Goal: Task Accomplishment & Management: Use online tool/utility

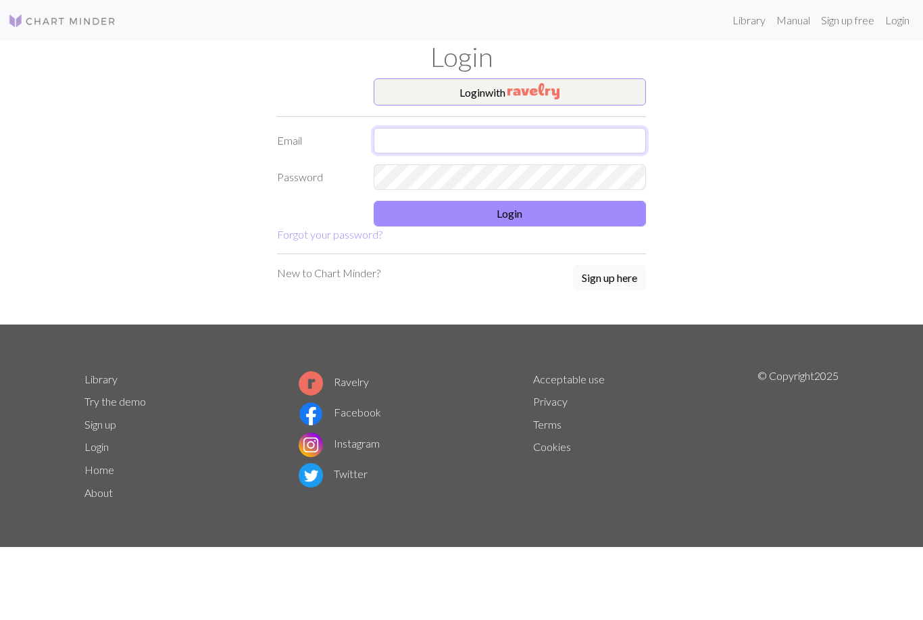
click at [552, 144] on input "text" at bounding box center [510, 141] width 273 height 26
type input "emilywatson1@hotmail.co.uk"
click at [569, 204] on button "Login" at bounding box center [510, 214] width 273 height 26
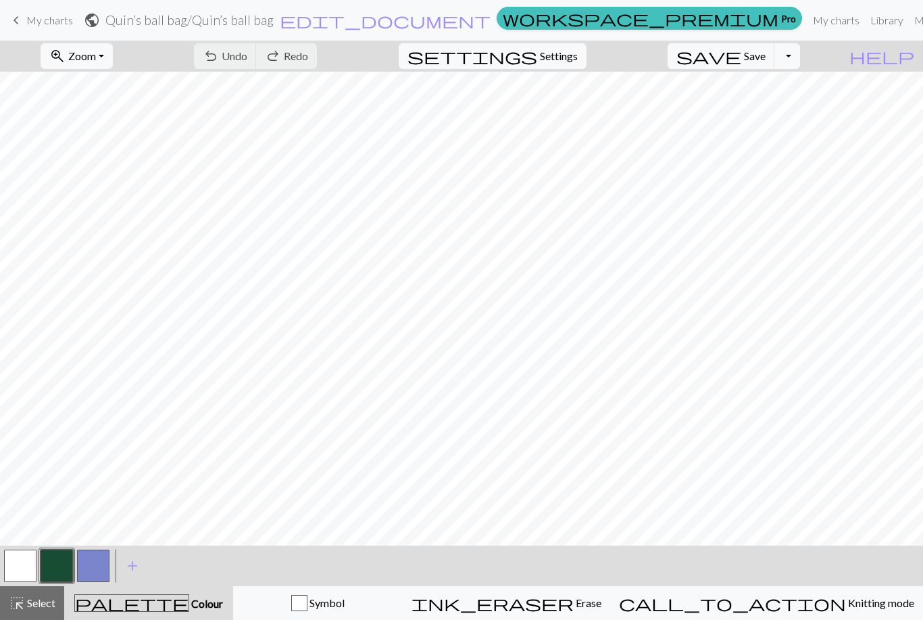
click at [27, 566] on button "button" at bounding box center [20, 566] width 32 height 32
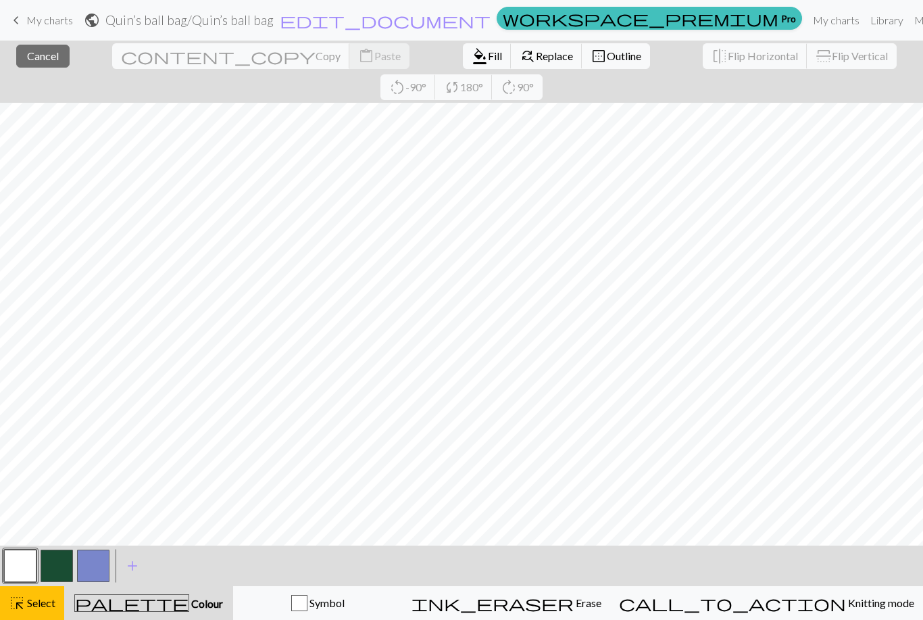
click at [42, 560] on button "button" at bounding box center [57, 566] width 32 height 32
click at [34, 561] on button "button" at bounding box center [20, 566] width 32 height 32
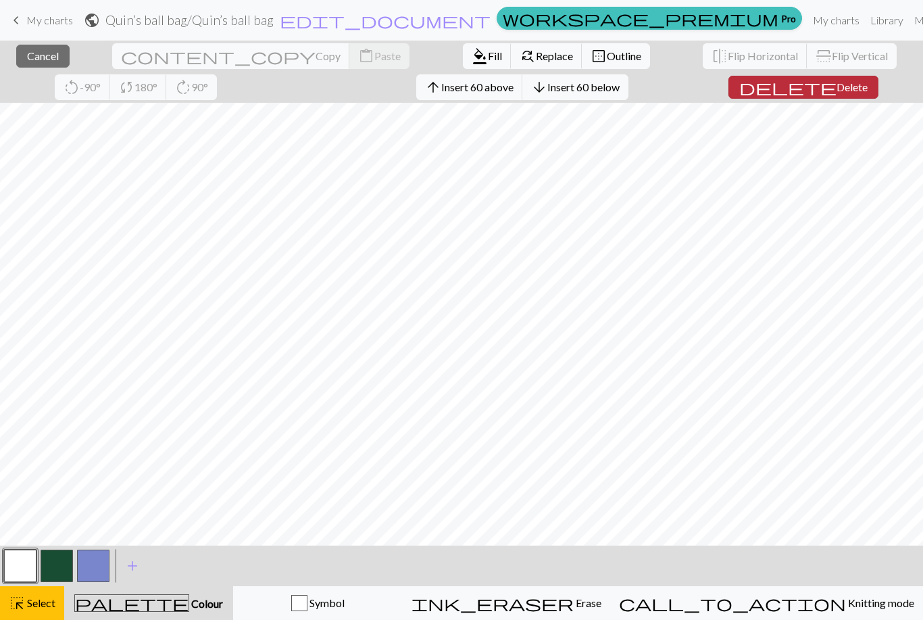
click at [837, 91] on span "Delete" at bounding box center [852, 86] width 31 height 13
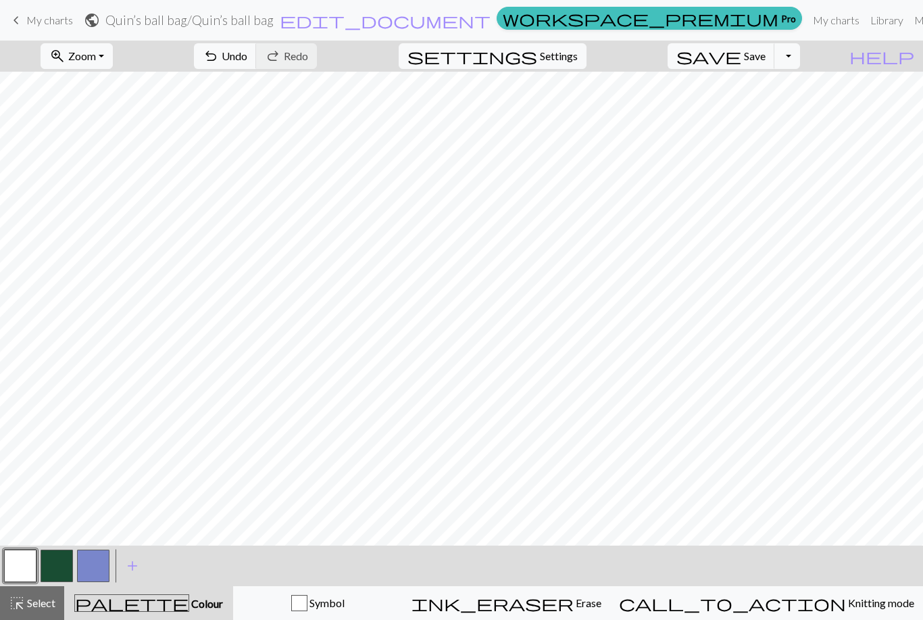
click at [43, 18] on span "My charts" at bounding box center [49, 20] width 47 height 13
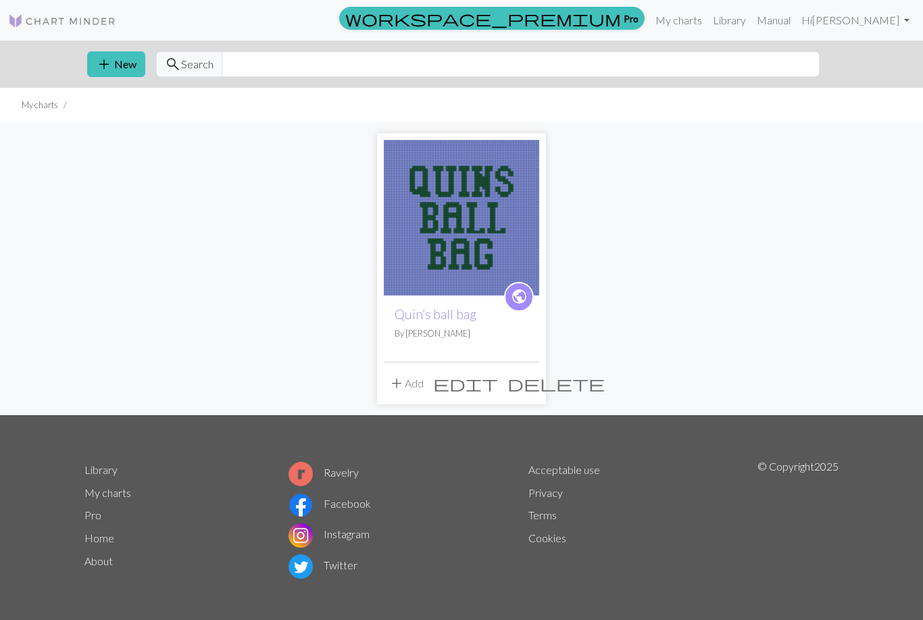
click at [527, 380] on span "delete" at bounding box center [556, 383] width 97 height 19
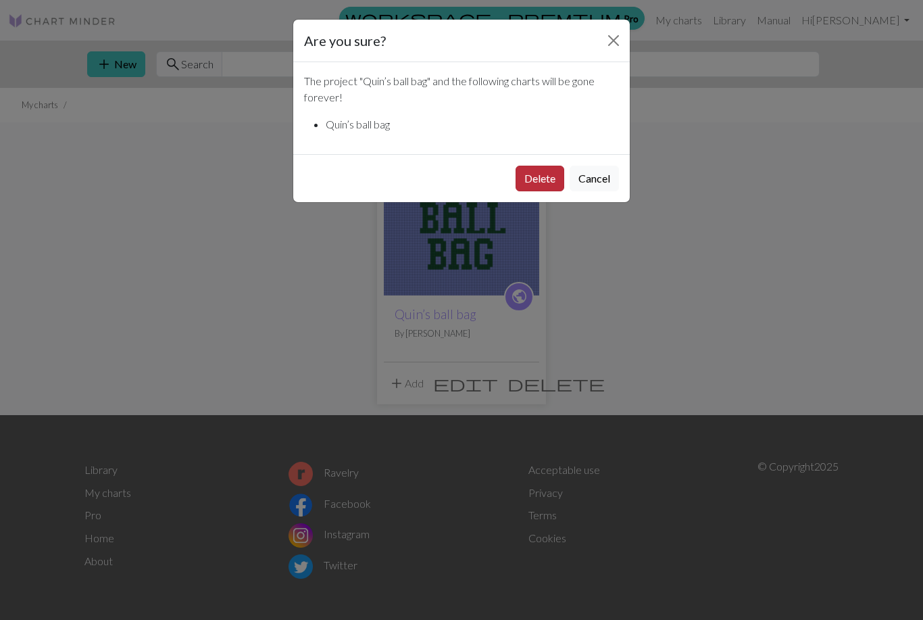
click at [521, 173] on button "Delete" at bounding box center [540, 179] width 49 height 26
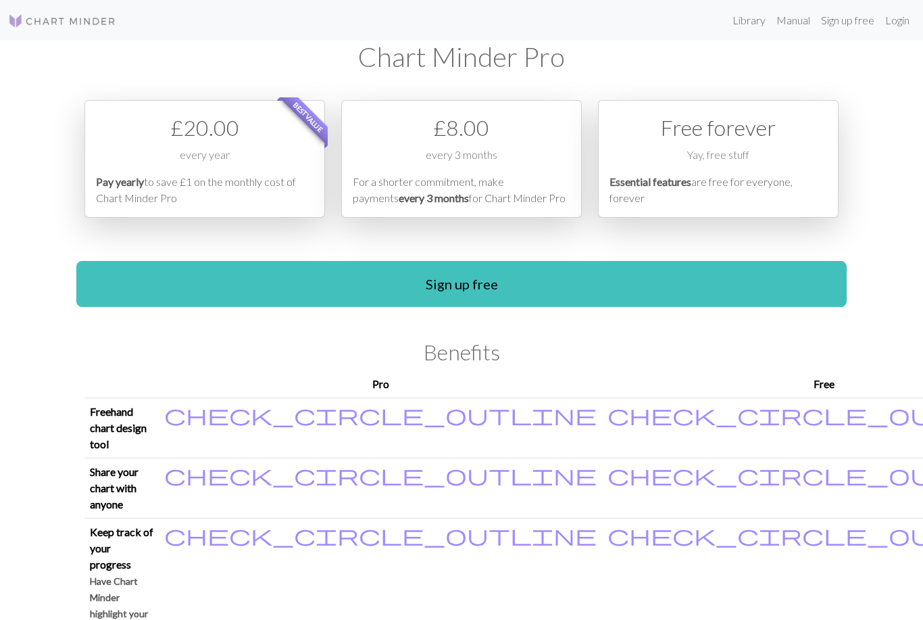
click at [752, 182] on p "Essential features are free for everyone, forever" at bounding box center [719, 190] width 218 height 32
click at [725, 145] on div "Free forever Yay, free stuff Essential features are free for everyone, forever" at bounding box center [718, 159] width 241 height 118
click at [725, 160] on div "Yay, free stuff" at bounding box center [719, 160] width 218 height 27
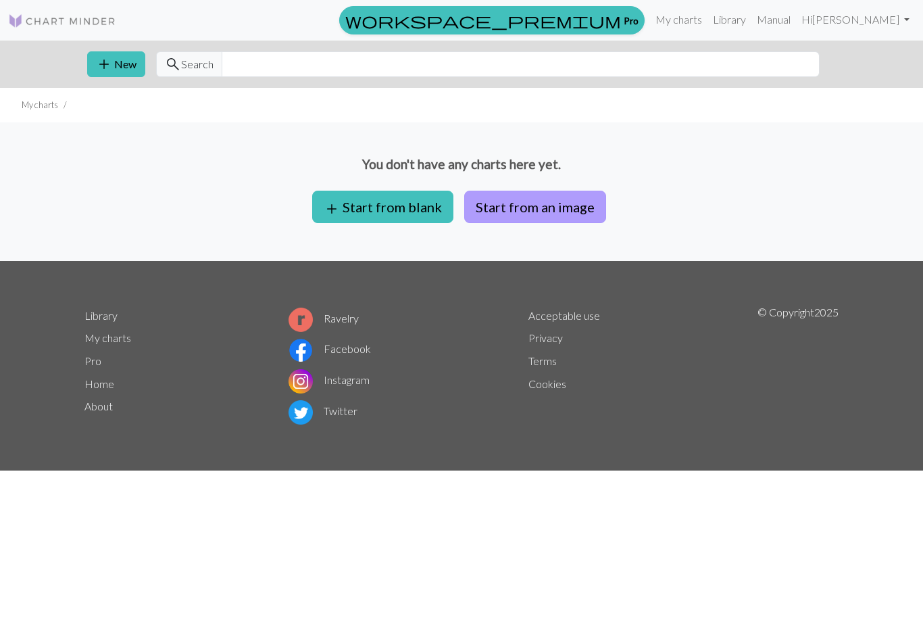
click at [523, 212] on button "Start from an image" at bounding box center [535, 207] width 142 height 32
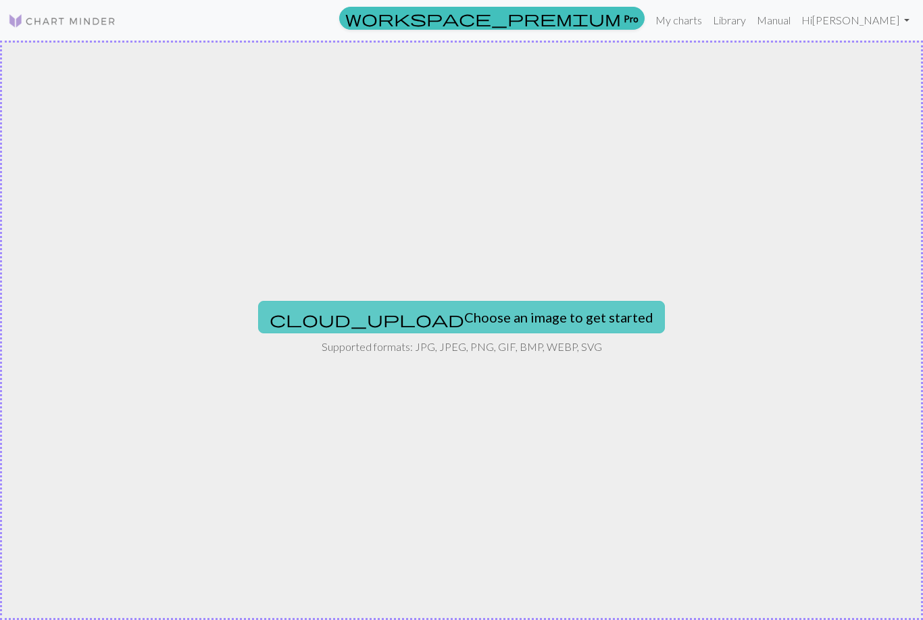
click at [476, 319] on button "cloud_upload Choose an image to get started" at bounding box center [461, 317] width 407 height 32
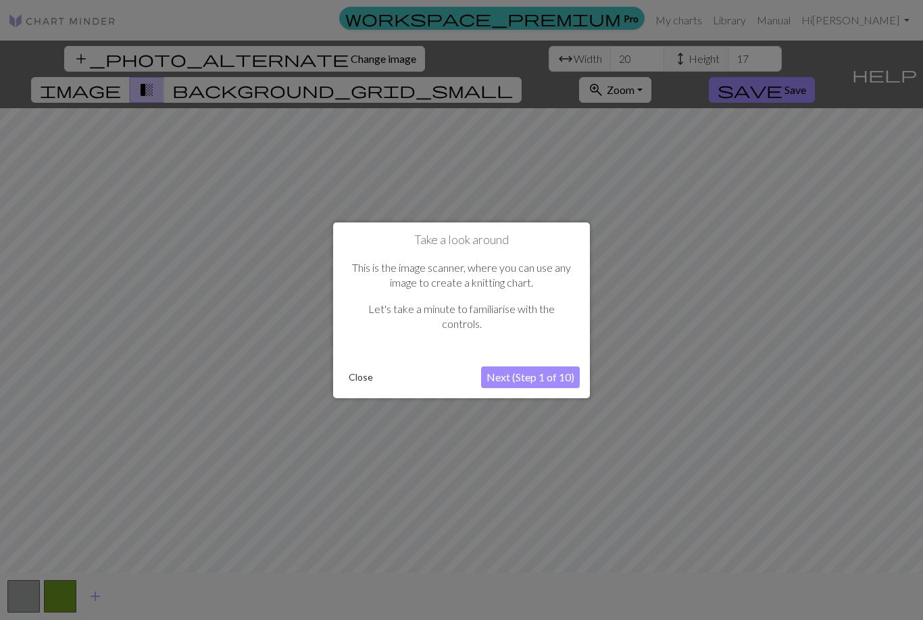
click at [535, 375] on button "Next (Step 1 of 10)" at bounding box center [530, 377] width 99 height 22
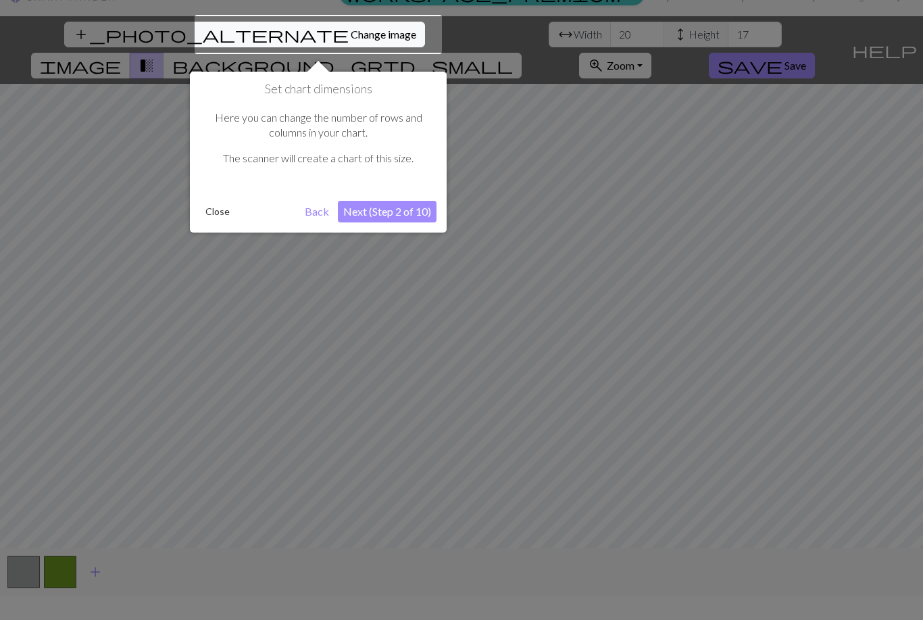
scroll to position [26, 0]
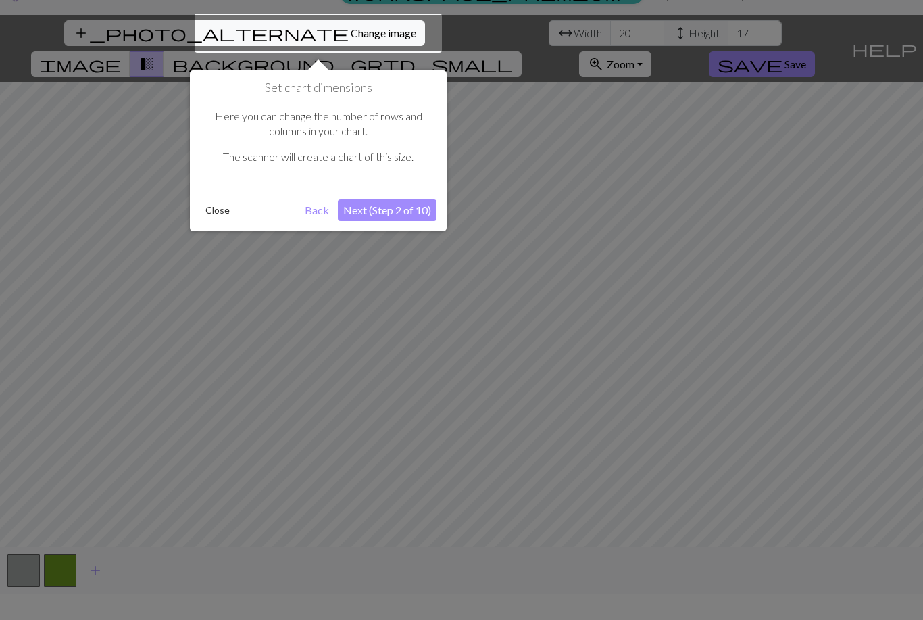
click at [401, 205] on button "Next (Step 2 of 10)" at bounding box center [387, 210] width 99 height 22
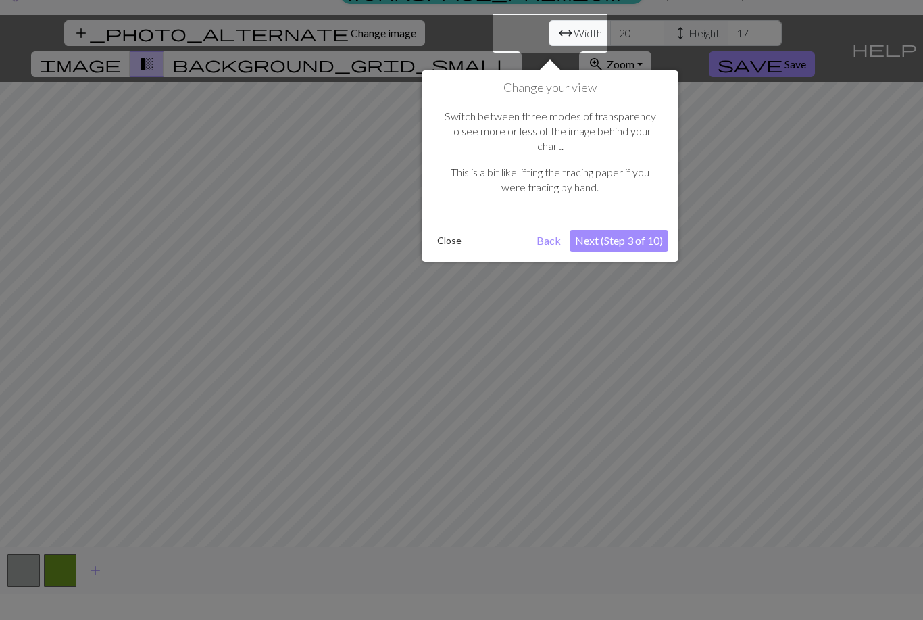
click at [625, 230] on button "Next (Step 3 of 10)" at bounding box center [619, 241] width 99 height 22
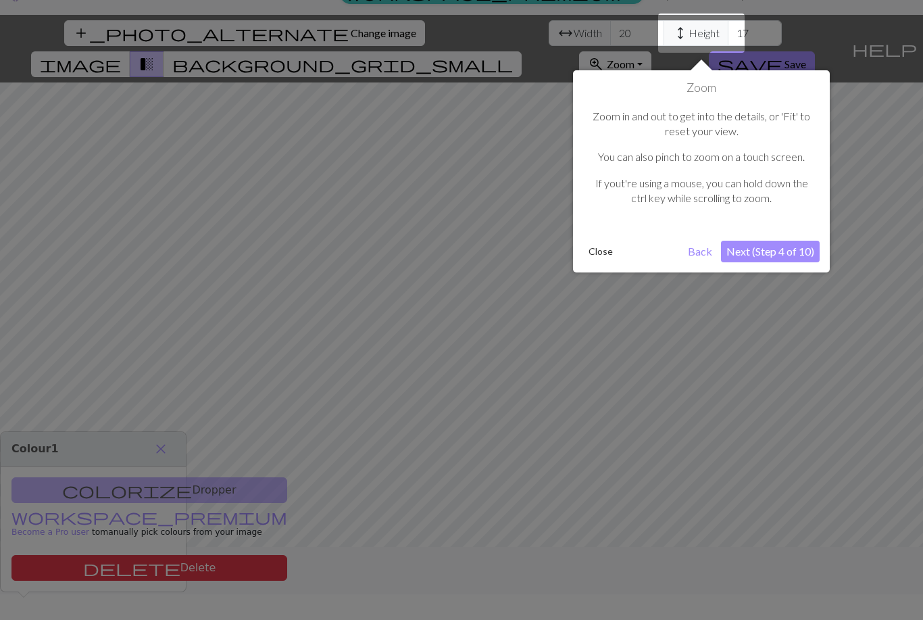
click at [763, 254] on button "Next (Step 4 of 10)" at bounding box center [770, 252] width 99 height 22
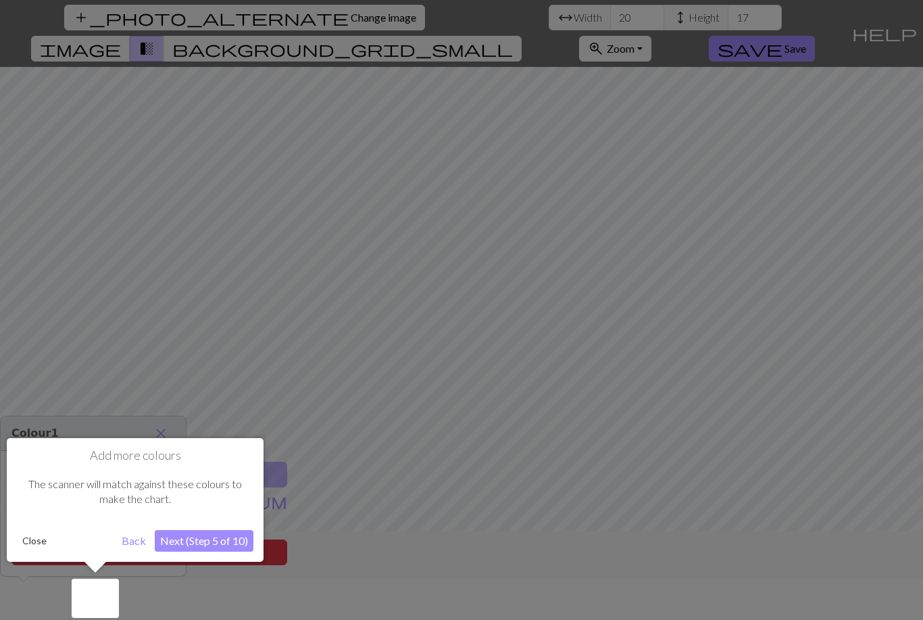
scroll to position [43, 0]
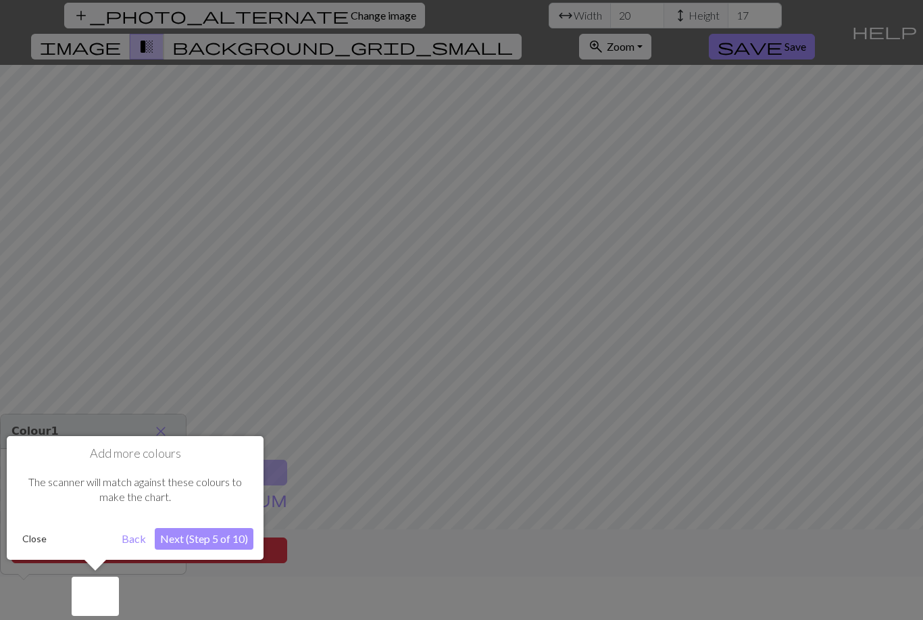
click at [216, 538] on button "Next (Step 5 of 10)" at bounding box center [204, 539] width 99 height 22
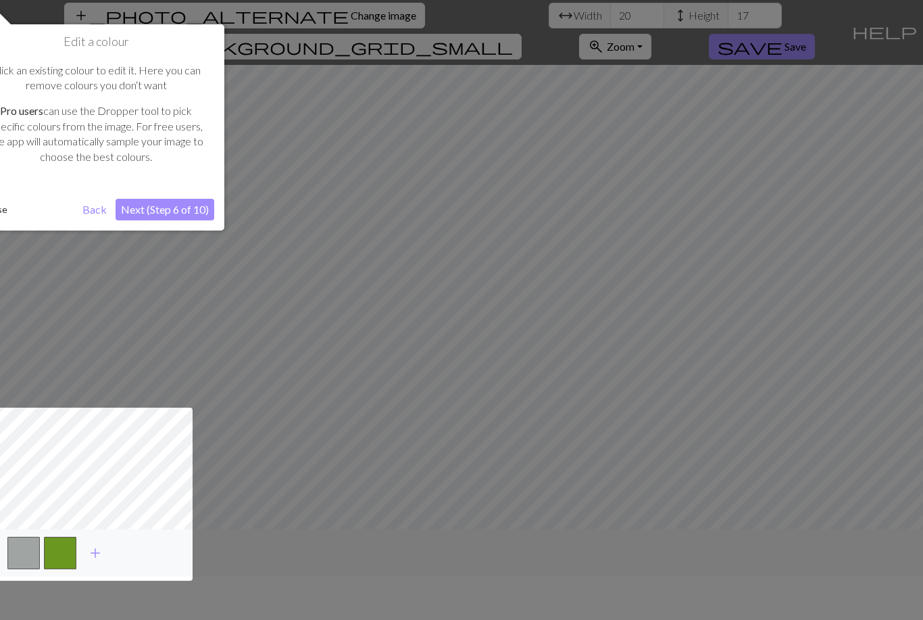
click at [190, 206] on button "Next (Step 6 of 10)" at bounding box center [165, 210] width 99 height 22
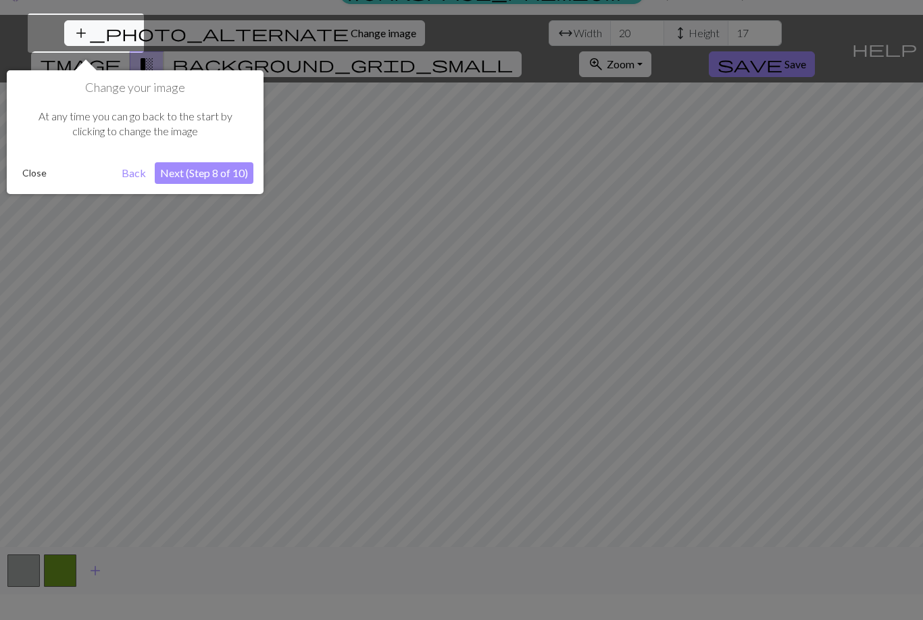
click at [223, 181] on button "Next (Step 8 of 10)" at bounding box center [204, 173] width 99 height 22
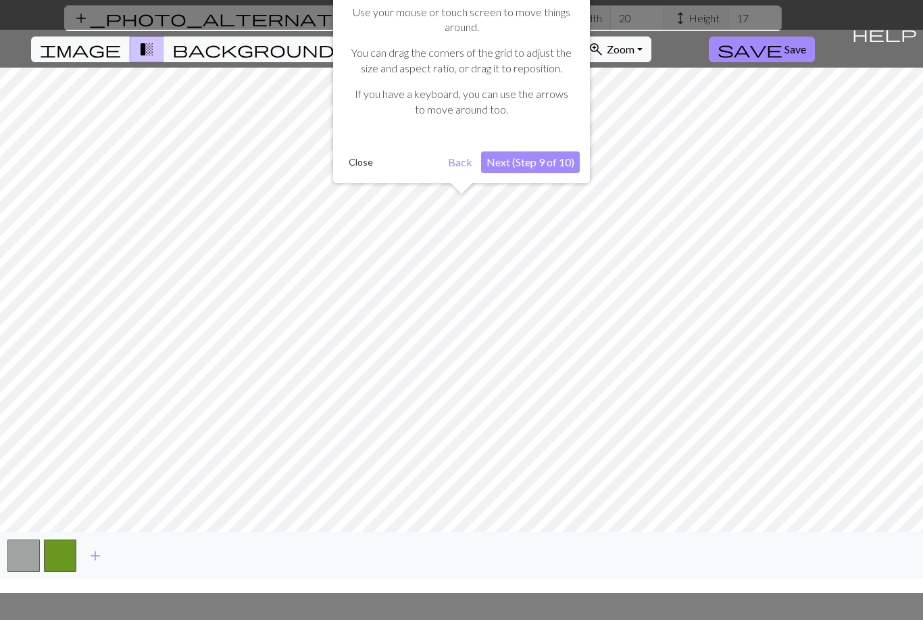
click at [544, 168] on button "Next (Step 9 of 10)" at bounding box center [530, 162] width 99 height 22
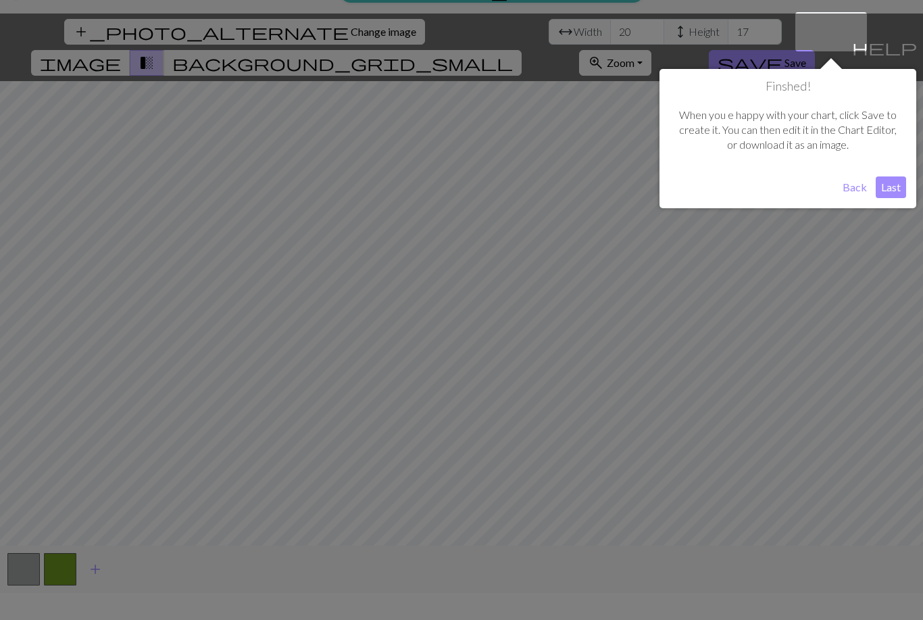
scroll to position [26, 0]
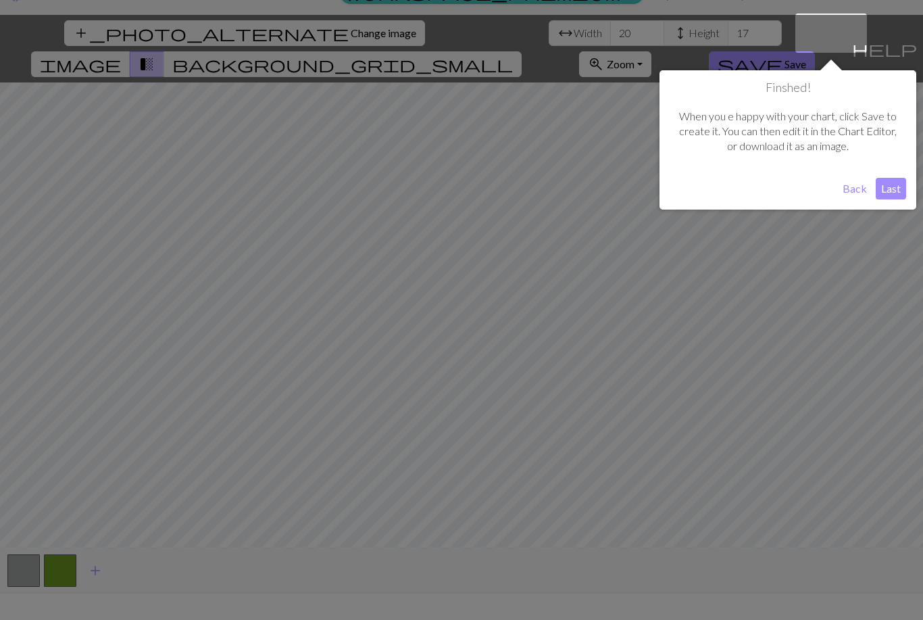
click at [889, 196] on button "Last" at bounding box center [891, 189] width 30 height 22
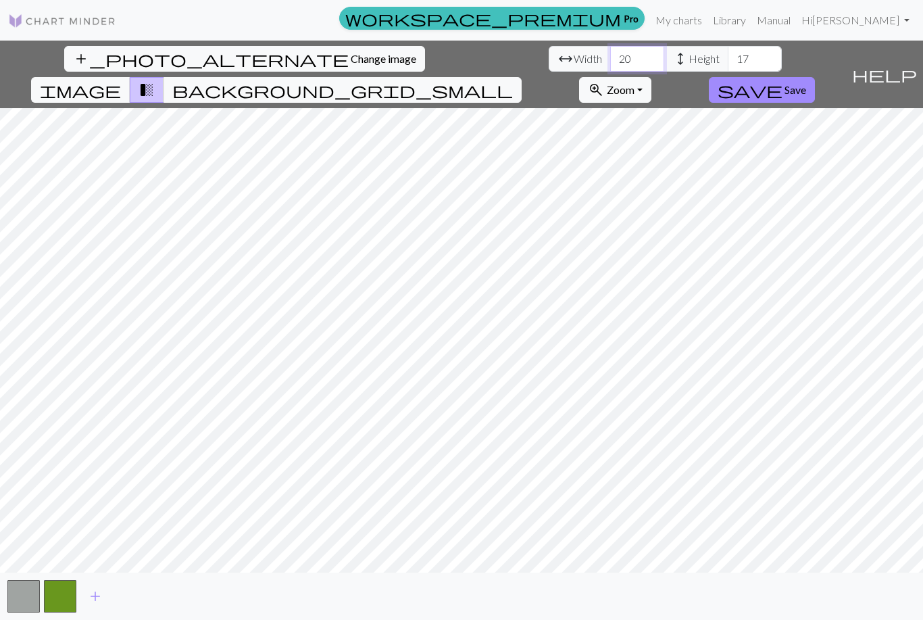
click at [610, 46] on input "20" at bounding box center [637, 59] width 54 height 26
type input "2"
type input "60"
click at [728, 46] on input "17" at bounding box center [755, 59] width 54 height 26
type input "1"
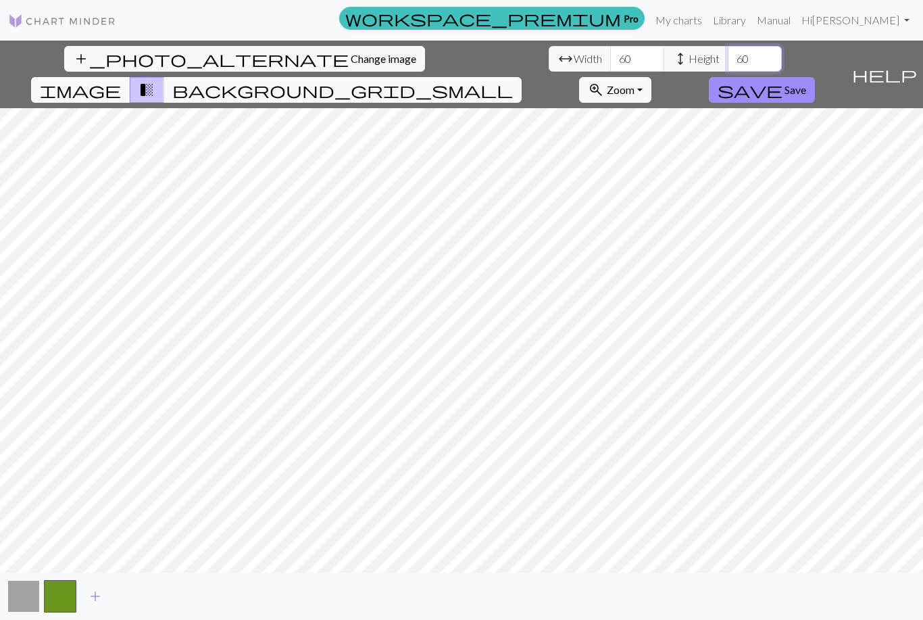
type input "60"
click at [26, 610] on button "button" at bounding box center [23, 596] width 32 height 32
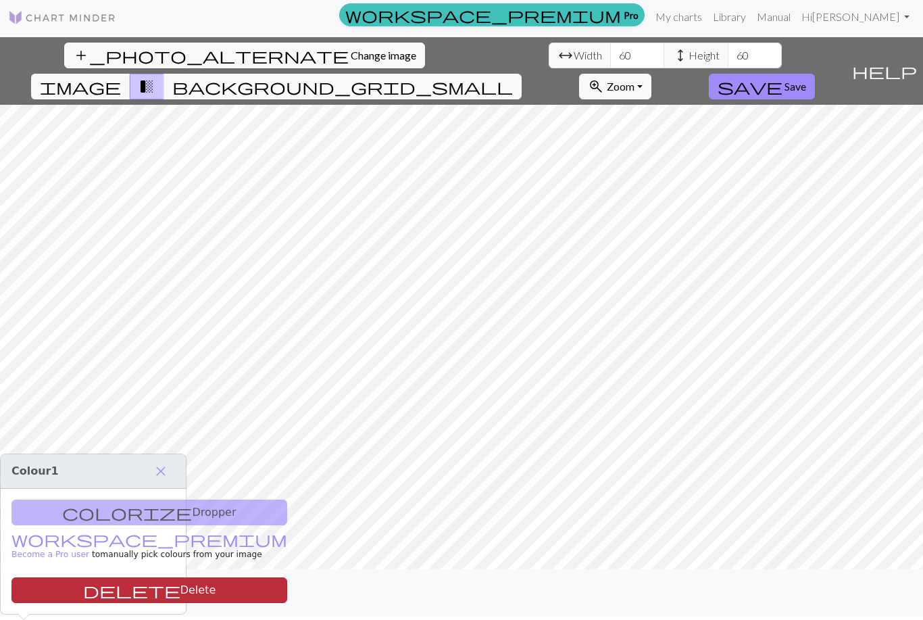
click at [83, 581] on span "delete" at bounding box center [131, 590] width 97 height 19
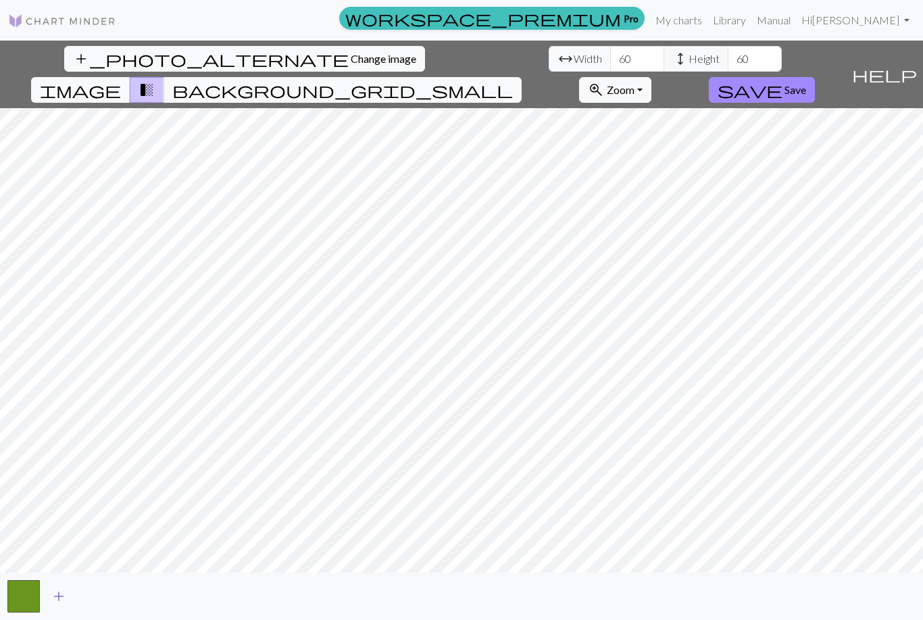
click at [61, 606] on span "add" at bounding box center [59, 596] width 16 height 19
click at [66, 602] on button "button" at bounding box center [60, 596] width 32 height 32
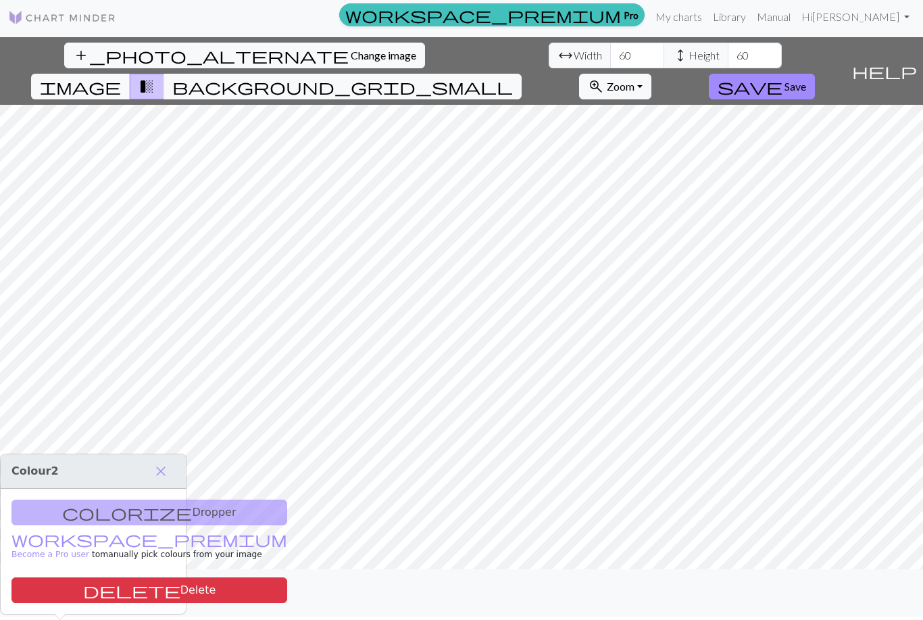
click at [102, 490] on div "colorize Dropper workspace_premium Become a Pro user to manually pick colours f…" at bounding box center [93, 551] width 185 height 125
click at [142, 489] on div "colorize Dropper workspace_premium Become a Pro user to manually pick colours f…" at bounding box center [93, 551] width 185 height 125
click at [161, 462] on span "close" at bounding box center [161, 471] width 16 height 19
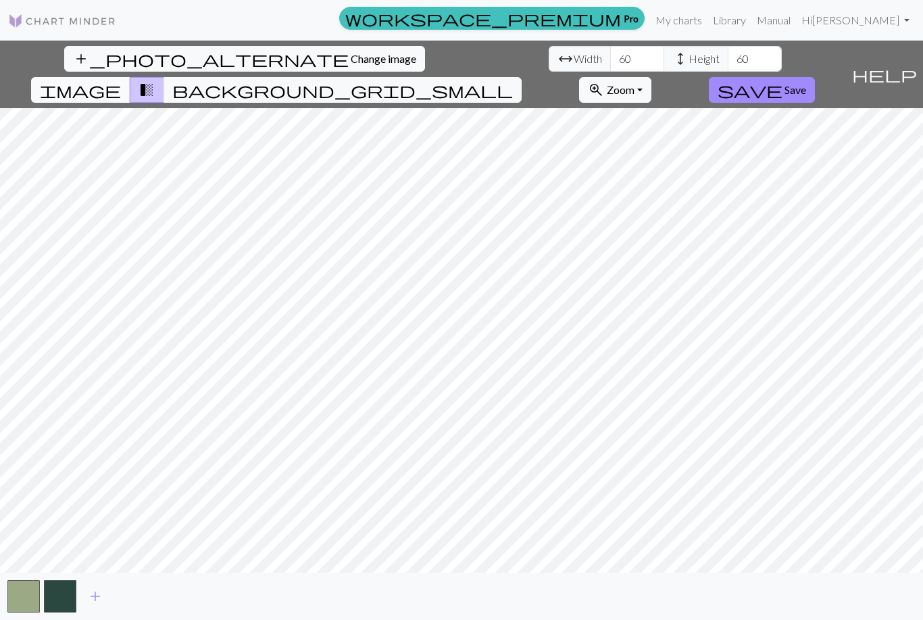
click at [121, 80] on span "image" at bounding box center [80, 89] width 81 height 19
click at [513, 80] on span "background_grid_small" at bounding box center [342, 89] width 341 height 19
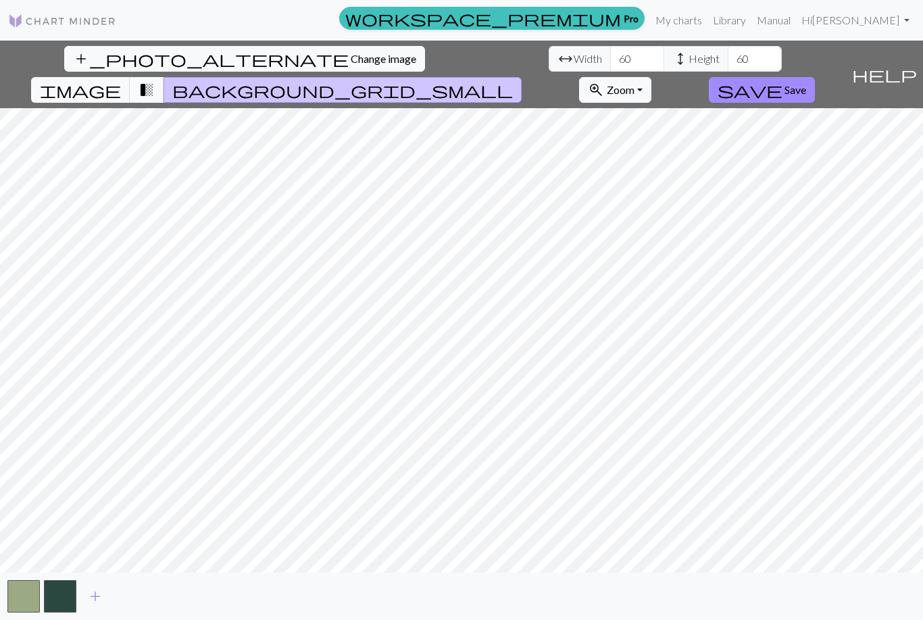
click at [155, 80] on span "transition_fade" at bounding box center [147, 89] width 16 height 19
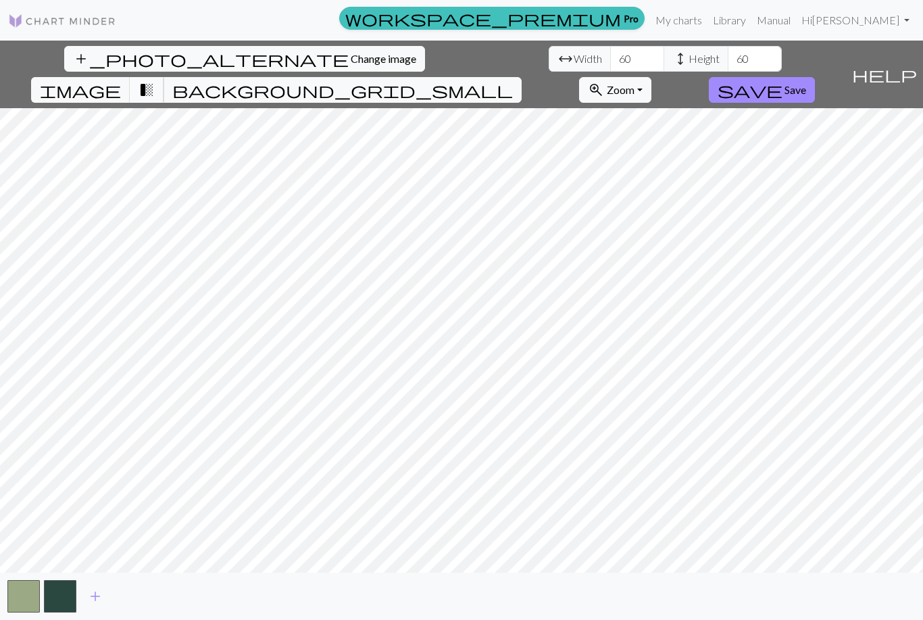
click at [155, 80] on span "transition_fade" at bounding box center [147, 89] width 16 height 19
click at [121, 80] on span "image" at bounding box center [80, 89] width 81 height 19
click at [807, 83] on span "Save" at bounding box center [796, 89] width 22 height 13
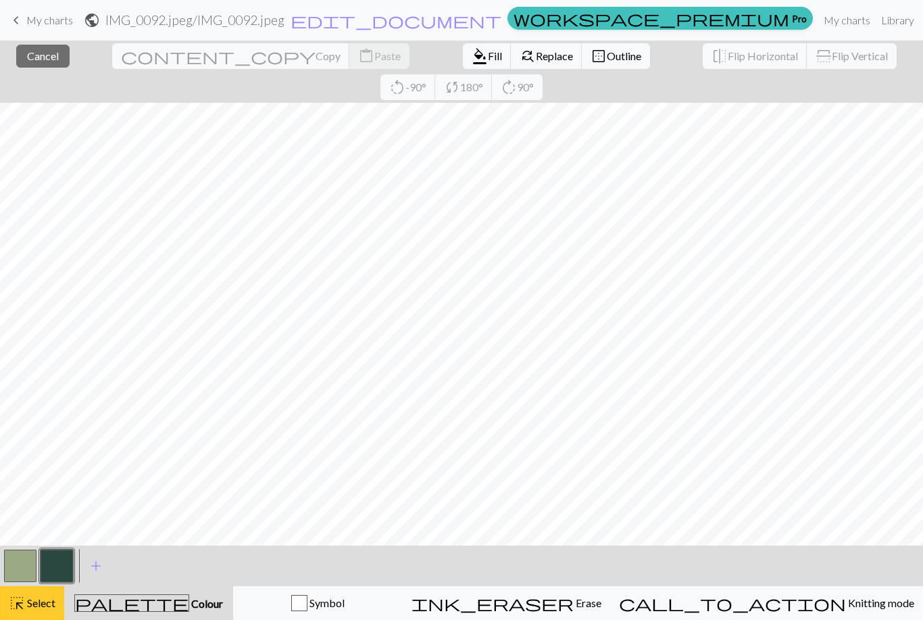
click at [44, 616] on button "highlight_alt Select Select" at bounding box center [32, 603] width 64 height 34
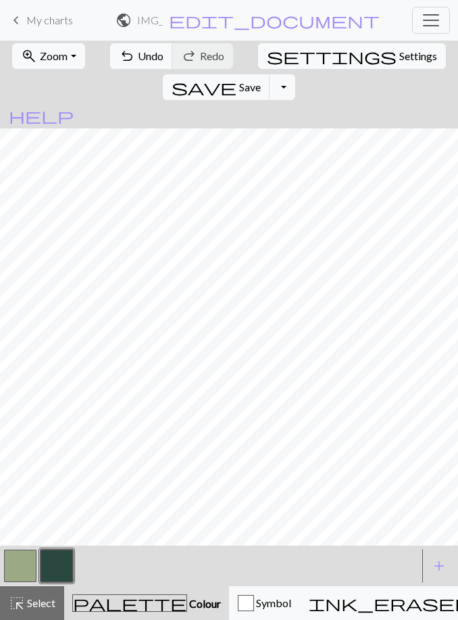
click at [57, 566] on button "button" at bounding box center [57, 566] width 32 height 32
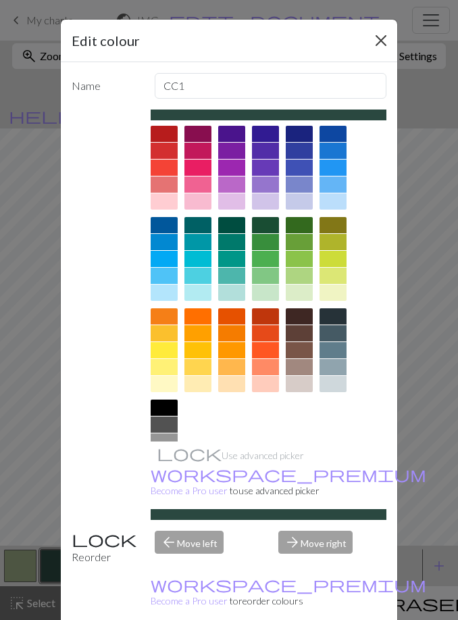
click at [383, 44] on button "Close" at bounding box center [381, 41] width 22 height 22
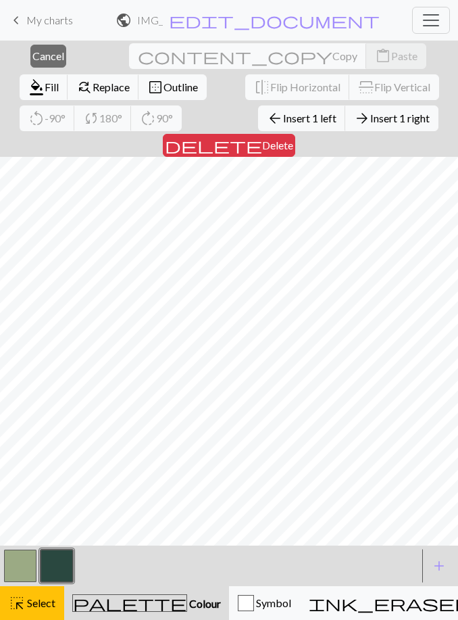
click at [432, 116] on div "close Cancel content_copy Copy content_paste Paste format_color_fill Fill find_…" at bounding box center [229, 99] width 458 height 116
click at [34, 597] on span "Select" at bounding box center [40, 602] width 30 height 13
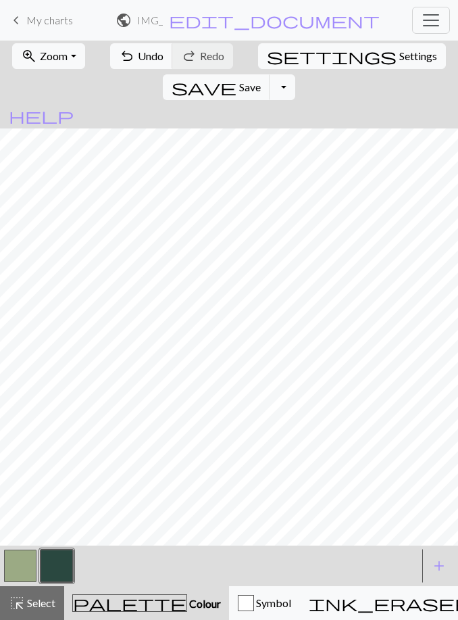
click at [30, 567] on button "button" at bounding box center [20, 566] width 32 height 32
click at [56, 564] on button "button" at bounding box center [57, 566] width 32 height 32
click at [24, 565] on button "button" at bounding box center [20, 566] width 32 height 32
click at [56, 565] on button "button" at bounding box center [57, 566] width 32 height 32
click at [24, 562] on button "button" at bounding box center [20, 566] width 32 height 32
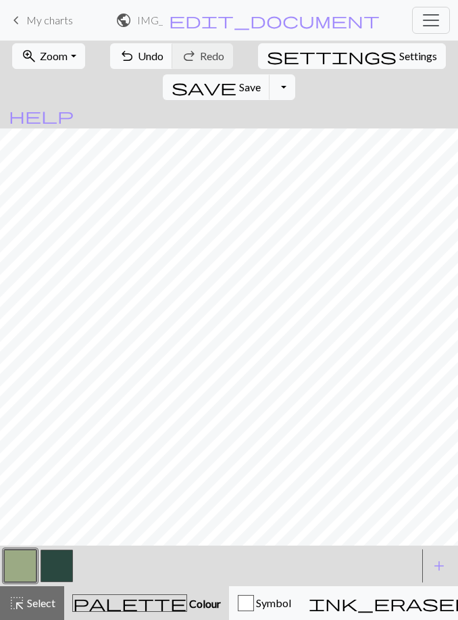
click at [55, 565] on button "button" at bounding box center [57, 566] width 32 height 32
click at [25, 568] on button "button" at bounding box center [20, 566] width 32 height 32
click at [59, 562] on button "button" at bounding box center [57, 566] width 32 height 32
click at [26, 563] on button "button" at bounding box center [20, 566] width 32 height 32
click at [56, 560] on button "button" at bounding box center [57, 566] width 32 height 32
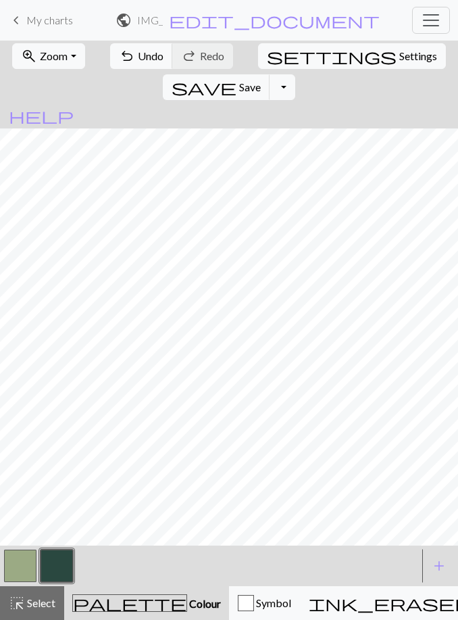
click at [34, 560] on button "button" at bounding box center [20, 566] width 32 height 32
click at [119, 47] on span "undo" at bounding box center [127, 56] width 16 height 19
click at [54, 574] on button "button" at bounding box center [57, 566] width 32 height 32
click at [22, 569] on button "button" at bounding box center [20, 566] width 32 height 32
click at [59, 560] on button "button" at bounding box center [57, 566] width 32 height 32
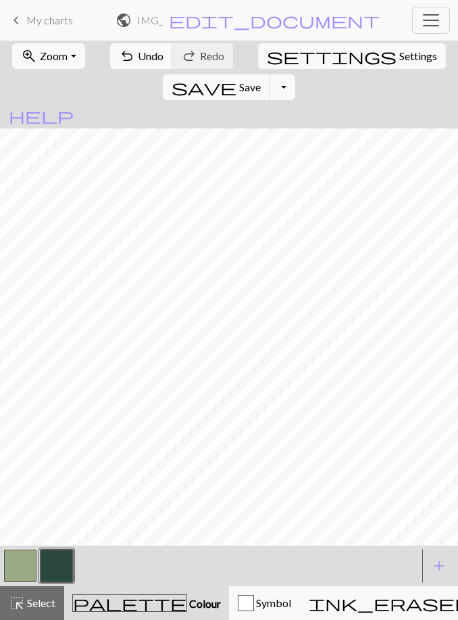
click at [22, 566] on button "button" at bounding box center [20, 566] width 32 height 32
click at [60, 560] on button "button" at bounding box center [57, 566] width 32 height 32
click at [35, 550] on button "button" at bounding box center [20, 566] width 32 height 32
click at [26, 562] on button "button" at bounding box center [20, 566] width 32 height 32
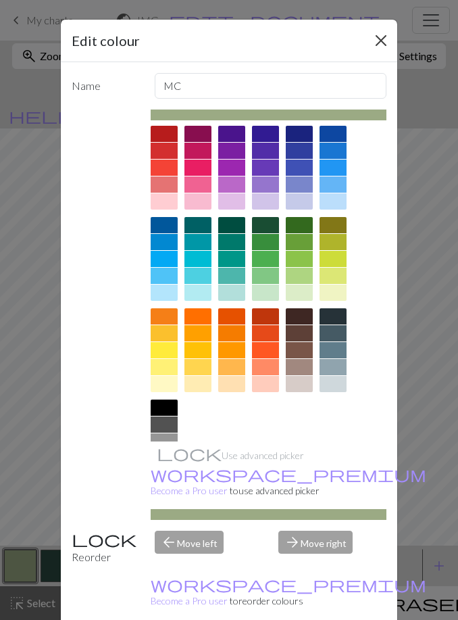
click at [379, 43] on button "Close" at bounding box center [381, 41] width 22 height 22
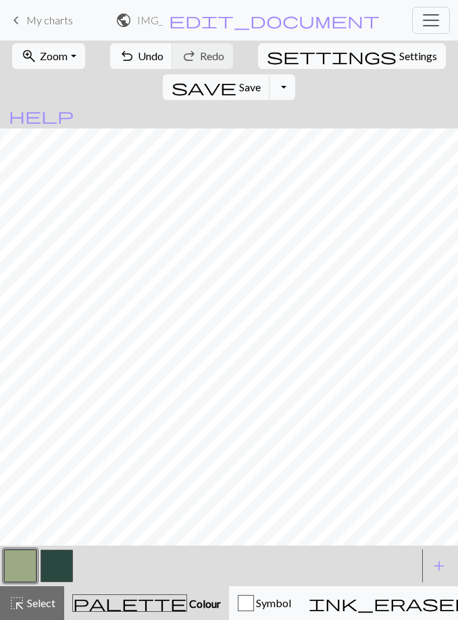
click at [54, 553] on button "button" at bounding box center [57, 566] width 32 height 32
click at [22, 564] on button "button" at bounding box center [20, 566] width 32 height 32
click at [49, 560] on button "button" at bounding box center [57, 566] width 32 height 32
click at [14, 573] on button "button" at bounding box center [20, 566] width 32 height 32
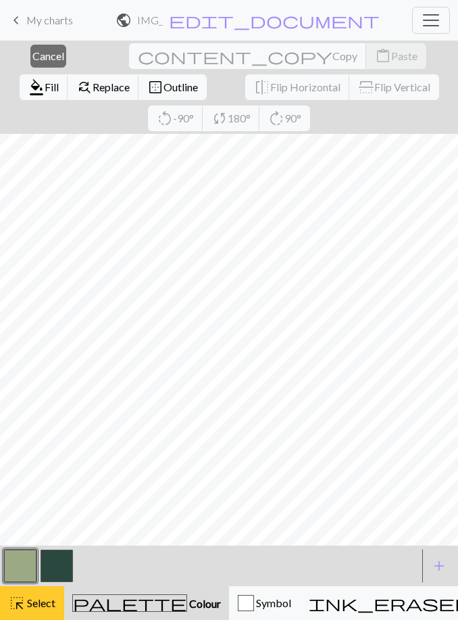
click at [42, 608] on span "Select" at bounding box center [40, 602] width 30 height 13
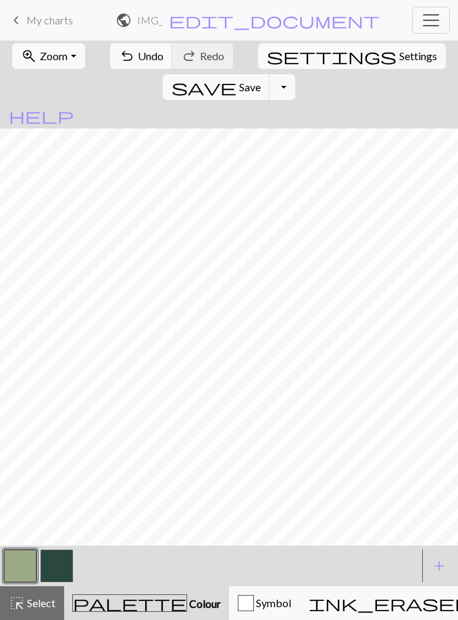
click at [58, 569] on button "button" at bounding box center [57, 566] width 32 height 32
click at [22, 558] on button "button" at bounding box center [20, 566] width 32 height 32
click at [62, 558] on button "button" at bounding box center [57, 566] width 32 height 32
click at [14, 564] on button "button" at bounding box center [20, 566] width 32 height 32
click at [58, 573] on button "button" at bounding box center [57, 566] width 32 height 32
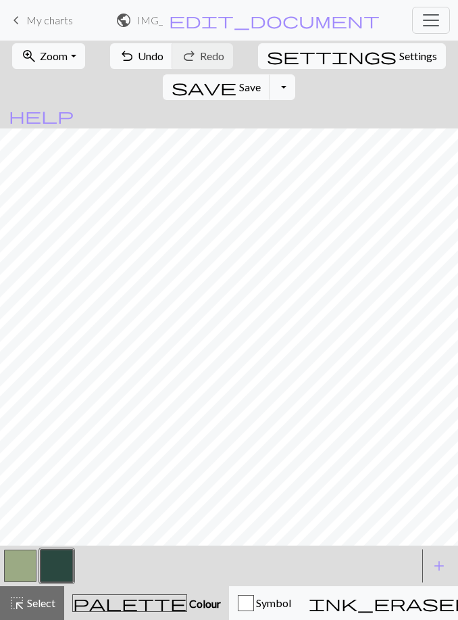
click at [16, 566] on button "button" at bounding box center [20, 566] width 32 height 32
click at [56, 558] on button "button" at bounding box center [57, 566] width 32 height 32
click at [15, 563] on button "button" at bounding box center [20, 566] width 32 height 32
click at [57, 563] on button "button" at bounding box center [57, 566] width 32 height 32
click at [22, 567] on button "button" at bounding box center [20, 566] width 32 height 32
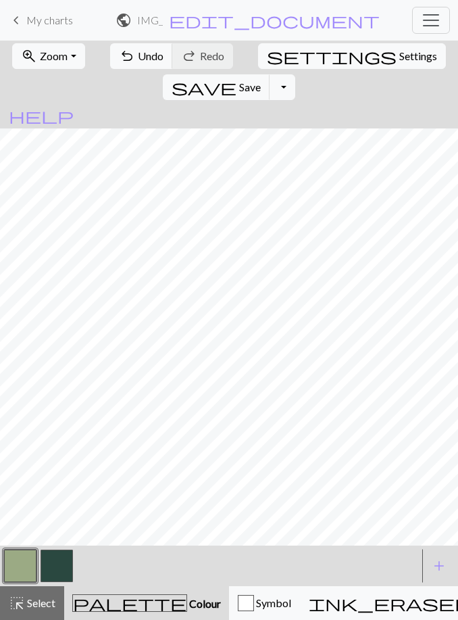
click at [53, 562] on button "button" at bounding box center [57, 566] width 32 height 32
click at [20, 567] on button "button" at bounding box center [20, 566] width 32 height 32
click at [55, 567] on button "button" at bounding box center [57, 566] width 32 height 32
click at [19, 565] on button "button" at bounding box center [20, 566] width 32 height 32
click at [59, 561] on button "button" at bounding box center [57, 566] width 32 height 32
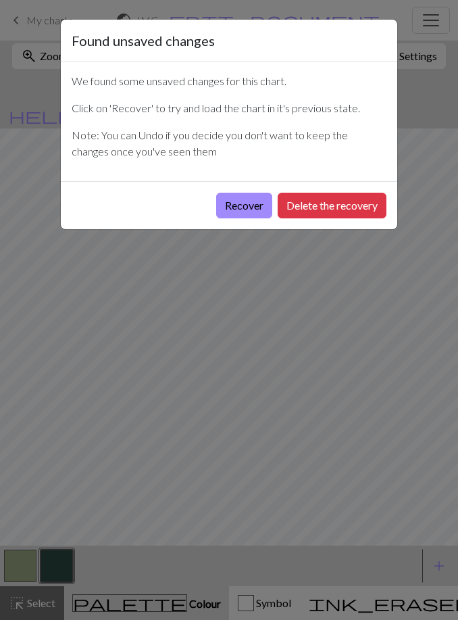
click at [249, 203] on button "Recover" at bounding box center [244, 206] width 56 height 26
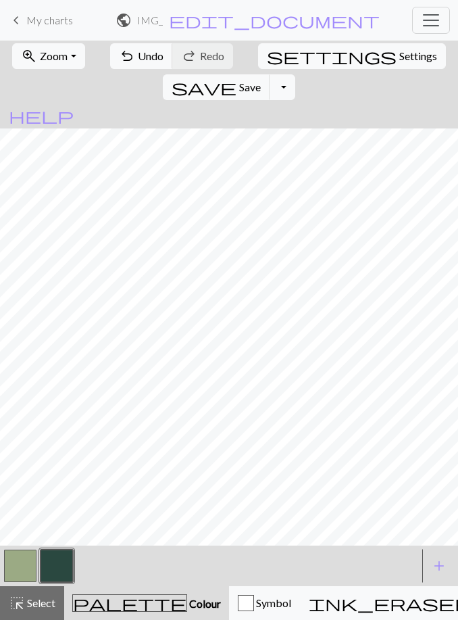
click at [64, 56] on button "zoom_in Zoom Zoom" at bounding box center [48, 56] width 72 height 26
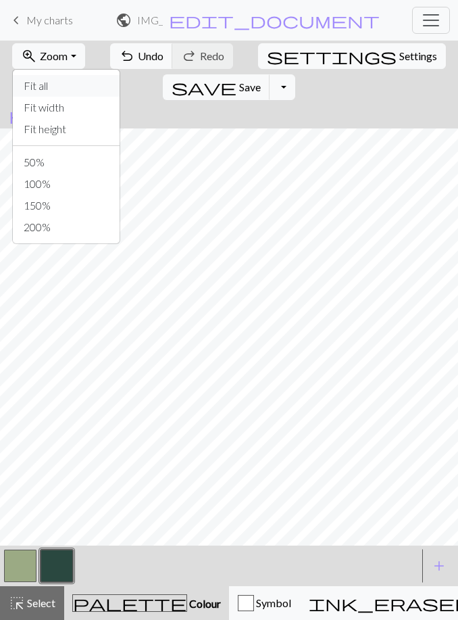
click at [76, 88] on button "Fit all" at bounding box center [66, 86] width 107 height 22
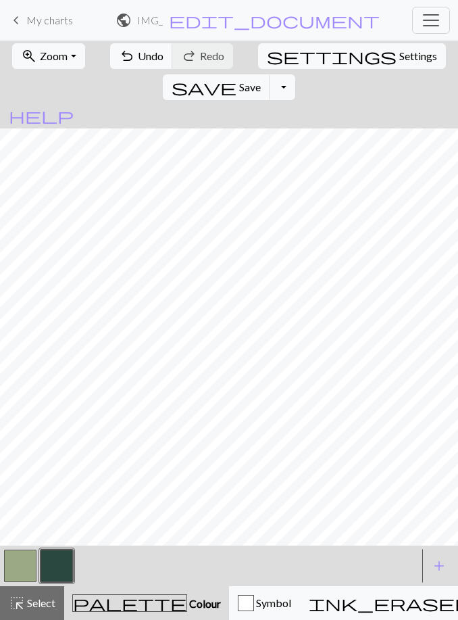
click at [237, 78] on span "save" at bounding box center [204, 87] width 65 height 19
click at [23, 569] on button "button" at bounding box center [20, 566] width 32 height 32
click at [56, 569] on button "button" at bounding box center [57, 566] width 32 height 32
click at [26, 558] on button "button" at bounding box center [20, 566] width 32 height 32
click at [60, 569] on button "button" at bounding box center [57, 566] width 32 height 32
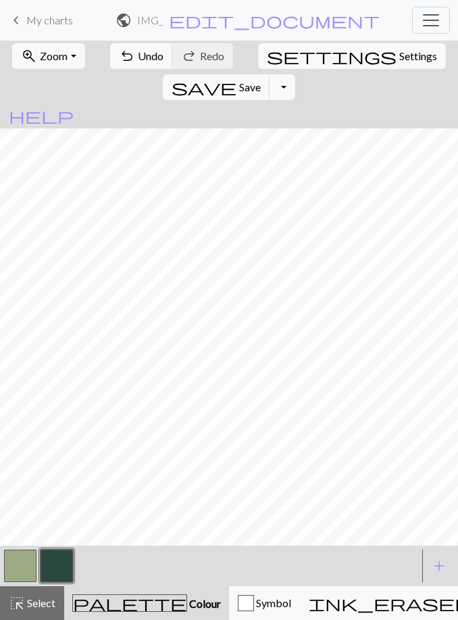
click at [19, 569] on button "button" at bounding box center [20, 566] width 32 height 32
click at [138, 59] on span "Undo" at bounding box center [151, 55] width 26 height 13
click at [138, 51] on span "Undo" at bounding box center [151, 55] width 26 height 13
click at [47, 567] on button "button" at bounding box center [57, 566] width 32 height 32
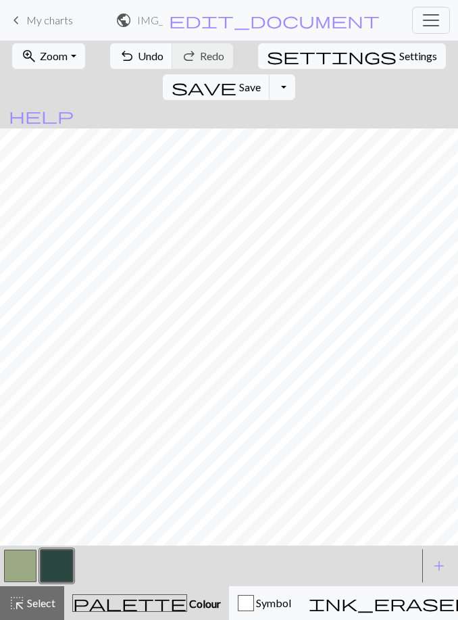
click at [22, 566] on button "button" at bounding box center [20, 566] width 32 height 32
click at [53, 566] on button "button" at bounding box center [57, 566] width 32 height 32
click at [24, 567] on button "button" at bounding box center [20, 566] width 32 height 32
click at [53, 566] on button "button" at bounding box center [57, 566] width 32 height 32
click at [26, 558] on button "button" at bounding box center [20, 566] width 32 height 32
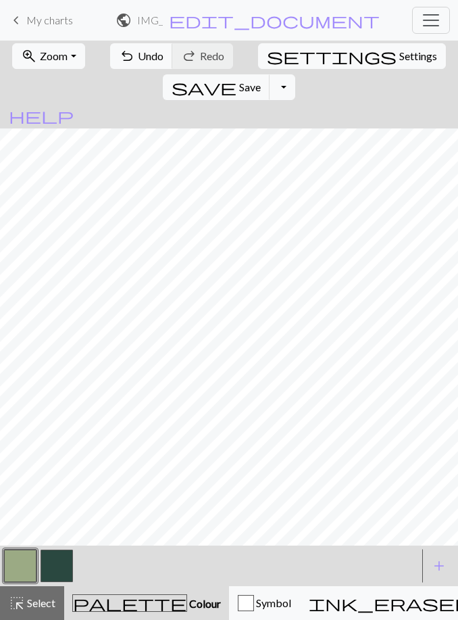
click at [61, 565] on button "button" at bounding box center [57, 566] width 32 height 32
click at [21, 557] on button "button" at bounding box center [20, 566] width 32 height 32
click at [62, 559] on button "button" at bounding box center [57, 566] width 32 height 32
click at [24, 560] on button "button" at bounding box center [20, 566] width 32 height 32
click at [62, 558] on button "button" at bounding box center [57, 566] width 32 height 32
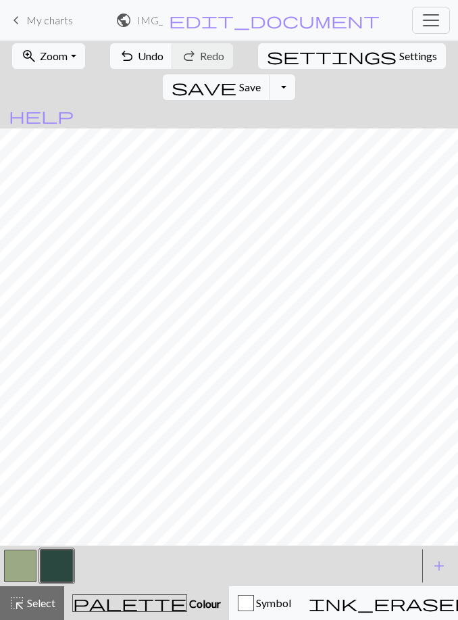
click at [22, 565] on button "button" at bounding box center [20, 566] width 32 height 32
click at [43, 557] on button "button" at bounding box center [57, 566] width 32 height 32
click at [29, 574] on button "button" at bounding box center [20, 566] width 32 height 32
click at [55, 566] on button "button" at bounding box center [57, 566] width 32 height 32
click at [22, 564] on button "button" at bounding box center [20, 566] width 32 height 32
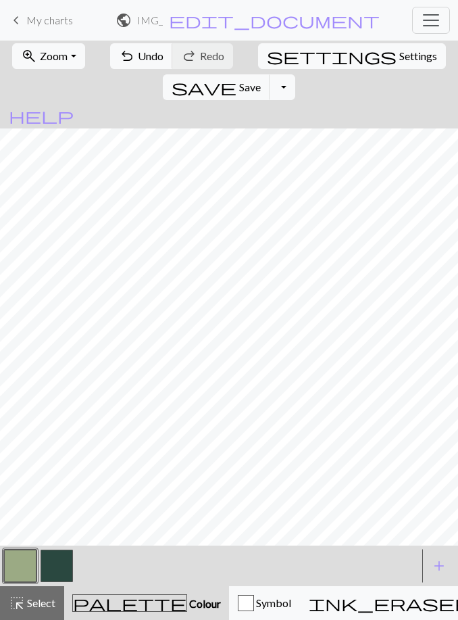
click at [57, 558] on button "button" at bounding box center [57, 566] width 32 height 32
click at [30, 566] on button "button" at bounding box center [20, 566] width 32 height 32
click at [53, 559] on button "button" at bounding box center [57, 566] width 32 height 32
click at [23, 565] on button "button" at bounding box center [20, 566] width 32 height 32
click at [53, 572] on button "button" at bounding box center [57, 566] width 32 height 32
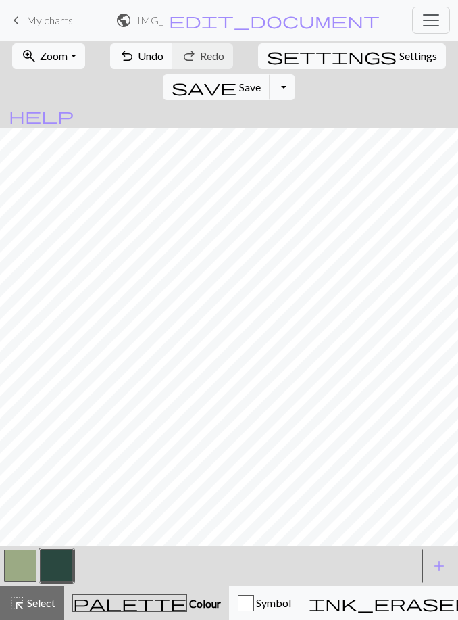
click at [24, 569] on button "button" at bounding box center [20, 566] width 32 height 32
click at [51, 563] on button "button" at bounding box center [57, 566] width 32 height 32
click at [26, 560] on button "button" at bounding box center [20, 566] width 32 height 32
click at [54, 558] on button "button" at bounding box center [57, 566] width 32 height 32
click at [21, 561] on button "button" at bounding box center [20, 566] width 32 height 32
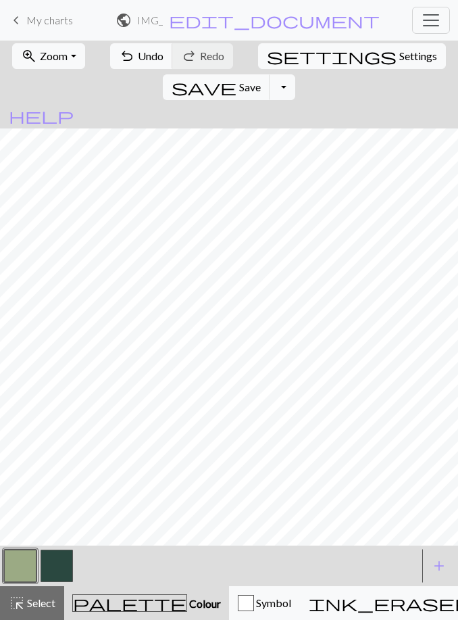
click at [63, 562] on button "button" at bounding box center [57, 566] width 32 height 32
click at [22, 565] on button "button" at bounding box center [20, 566] width 32 height 32
click at [51, 569] on button "button" at bounding box center [57, 566] width 32 height 32
click at [24, 565] on button "button" at bounding box center [20, 566] width 32 height 32
click at [53, 573] on button "button" at bounding box center [57, 566] width 32 height 32
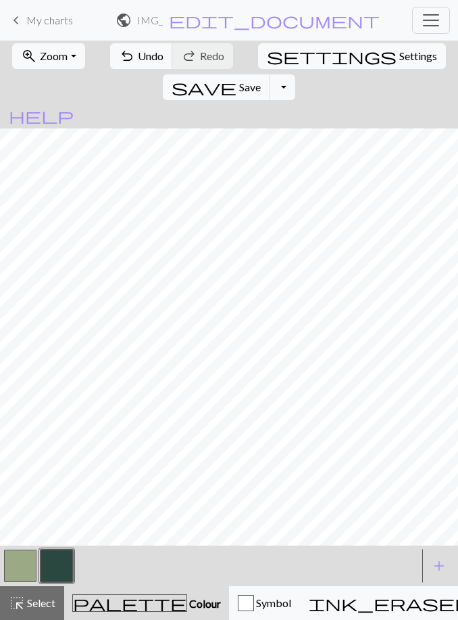
click at [27, 565] on button "button" at bounding box center [20, 566] width 32 height 32
click at [53, 562] on button "button" at bounding box center [57, 566] width 32 height 32
click at [26, 567] on button "button" at bounding box center [20, 566] width 32 height 32
click at [55, 565] on button "button" at bounding box center [57, 566] width 32 height 32
click at [26, 567] on button "button" at bounding box center [20, 566] width 32 height 32
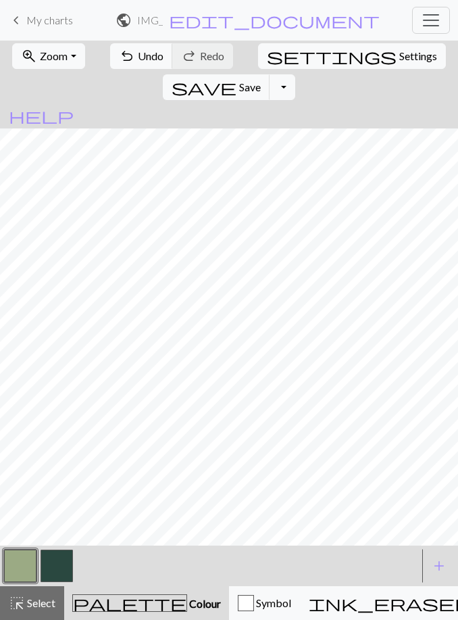
click at [57, 573] on button "button" at bounding box center [57, 566] width 32 height 32
click at [26, 565] on button "button" at bounding box center [20, 566] width 32 height 32
click at [55, 566] on button "button" at bounding box center [57, 566] width 32 height 32
click at [18, 565] on button "button" at bounding box center [20, 566] width 32 height 32
click at [57, 562] on button "button" at bounding box center [57, 566] width 32 height 32
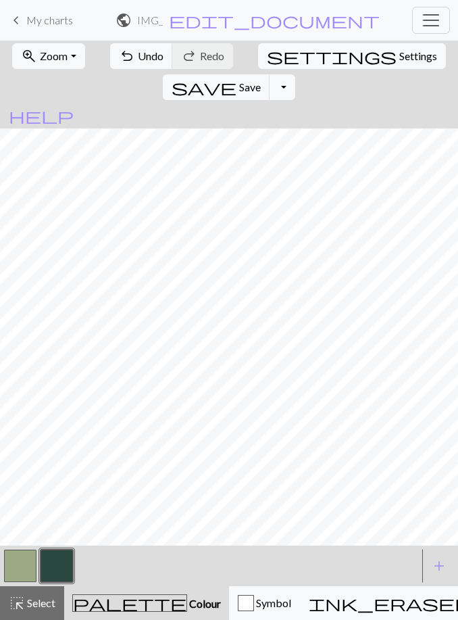
click at [28, 567] on button "button" at bounding box center [20, 566] width 32 height 32
click at [60, 559] on button "button" at bounding box center [57, 566] width 32 height 32
click at [14, 565] on button "button" at bounding box center [20, 566] width 32 height 32
click at [62, 566] on button "button" at bounding box center [57, 566] width 32 height 32
click at [26, 569] on button "button" at bounding box center [20, 566] width 32 height 32
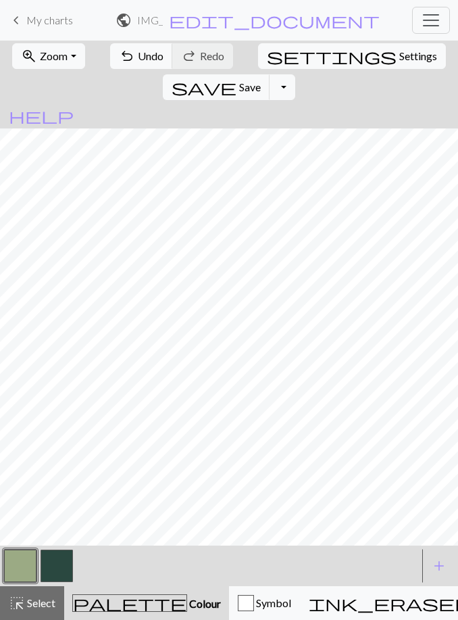
click at [58, 560] on button "button" at bounding box center [57, 566] width 32 height 32
click at [22, 565] on button "button" at bounding box center [20, 566] width 32 height 32
click at [56, 561] on button "button" at bounding box center [57, 566] width 32 height 32
click at [25, 573] on button "button" at bounding box center [20, 566] width 32 height 32
click at [64, 556] on button "button" at bounding box center [57, 566] width 32 height 32
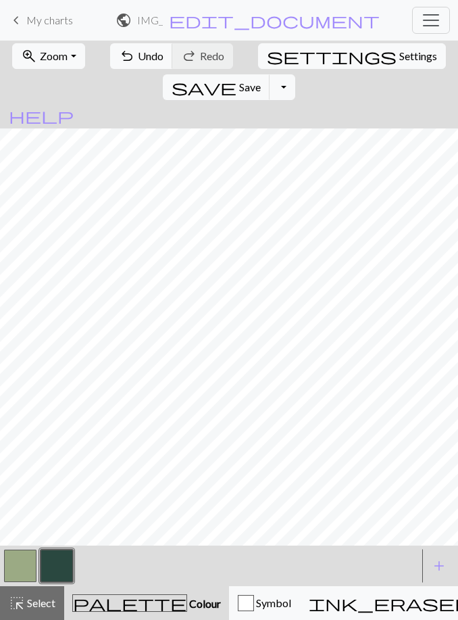
click at [295, 74] on button "Toggle Dropdown" at bounding box center [283, 87] width 26 height 26
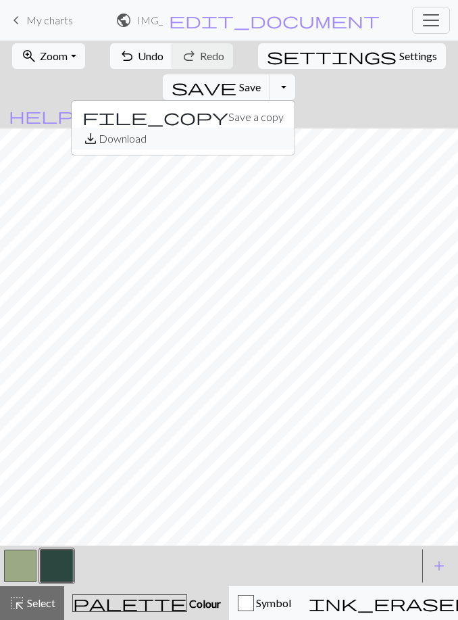
click at [295, 128] on button "save_alt Download" at bounding box center [183, 139] width 223 height 22
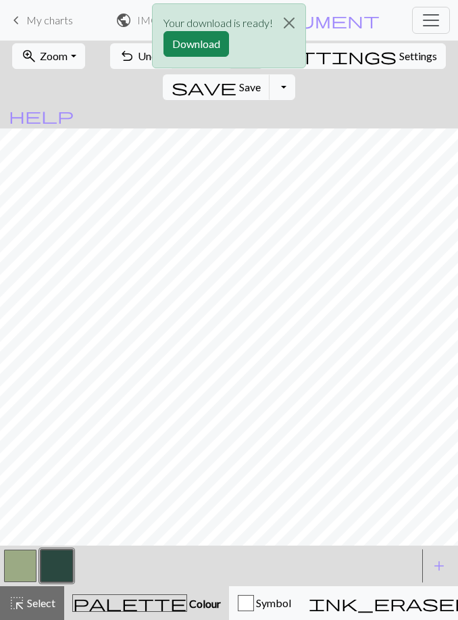
click at [201, 42] on button "Download" at bounding box center [197, 44] width 66 height 26
